Goal: Task Accomplishment & Management: Complete application form

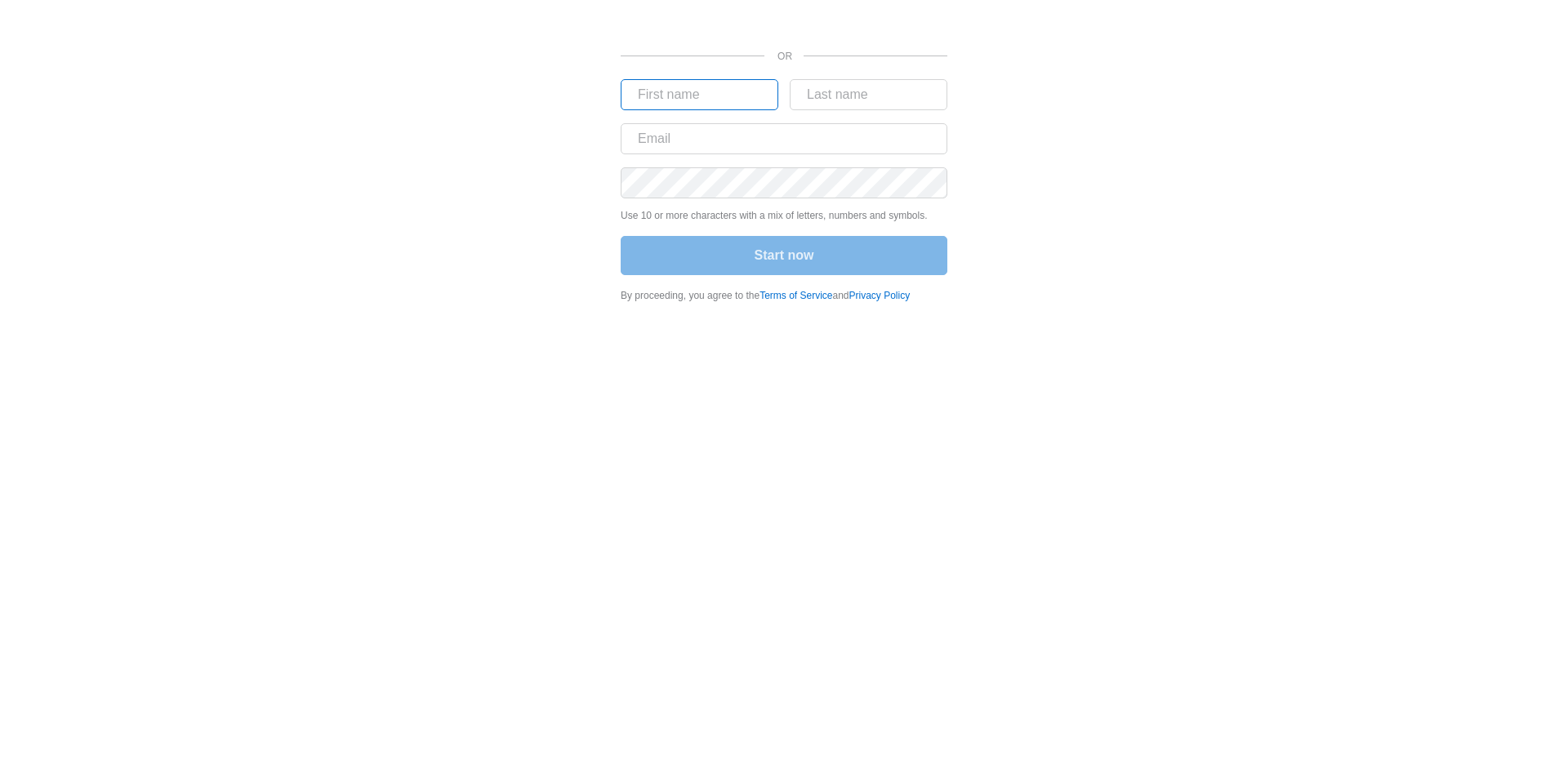
click at [674, 90] on input "text" at bounding box center [699, 94] width 158 height 31
type input "k2"
click at [835, 94] on input "text" at bounding box center [868, 94] width 158 height 31
type input "networks"
click at [682, 135] on input "text" at bounding box center [783, 138] width 326 height 31
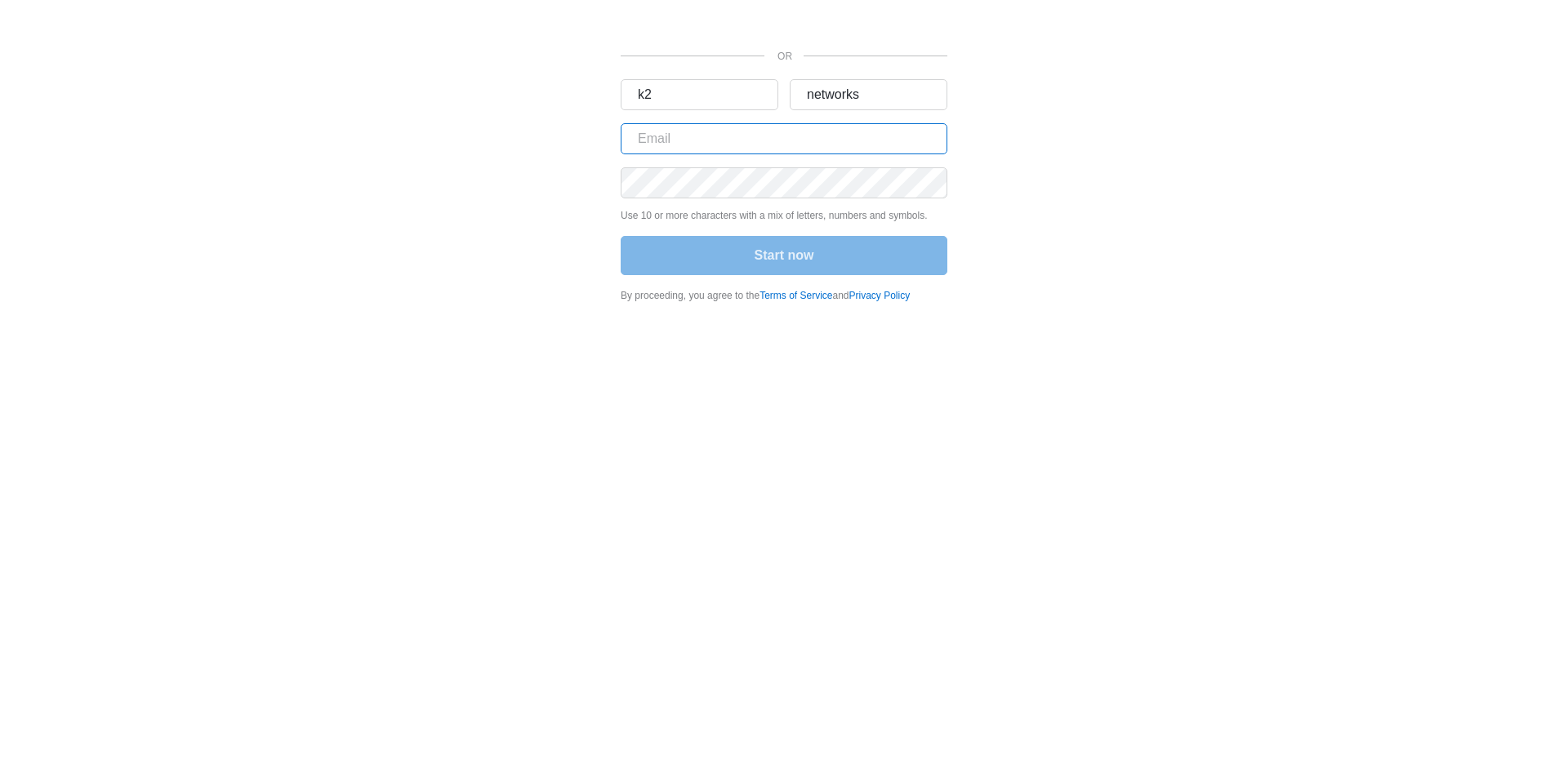
paste input "[EMAIL_ADDRESS][DOMAIN_NAME]"
type input "[EMAIL_ADDRESS][DOMAIN_NAME]"
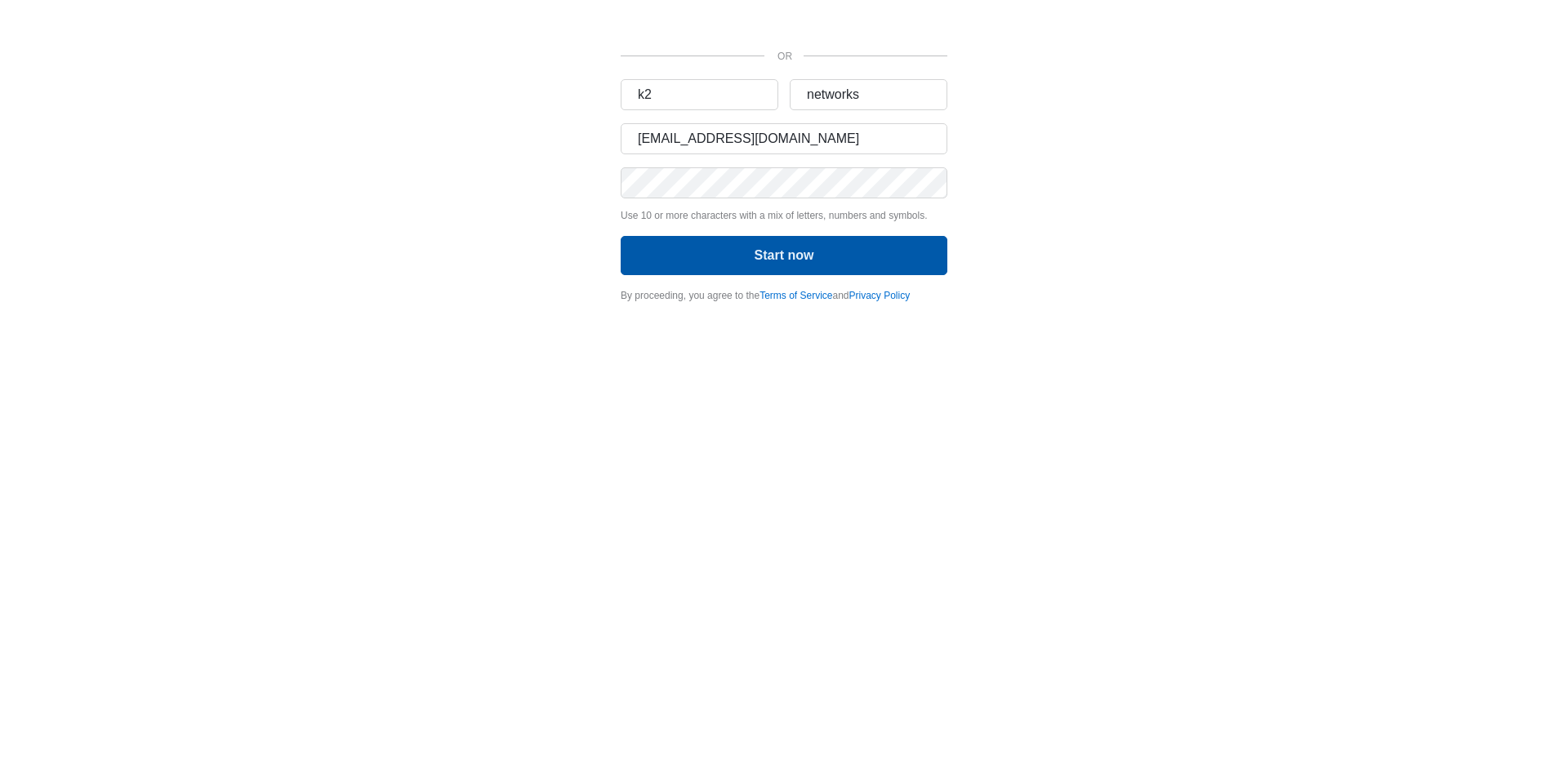
click at [769, 258] on button "Start now" at bounding box center [783, 255] width 326 height 39
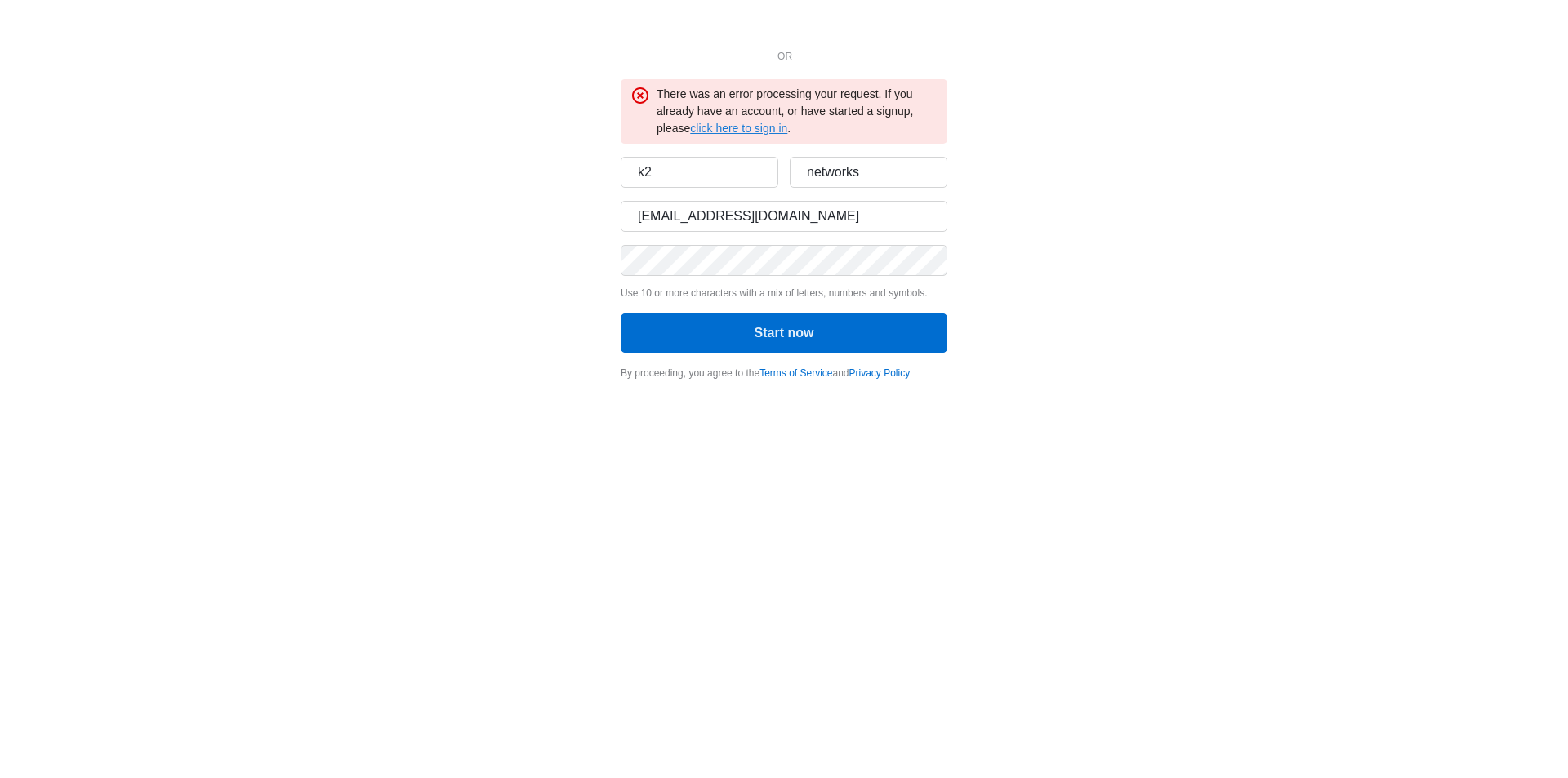
click at [759, 126] on link "click here to sign in" at bounding box center [738, 127] width 97 height 13
